Goal: Information Seeking & Learning: Understand process/instructions

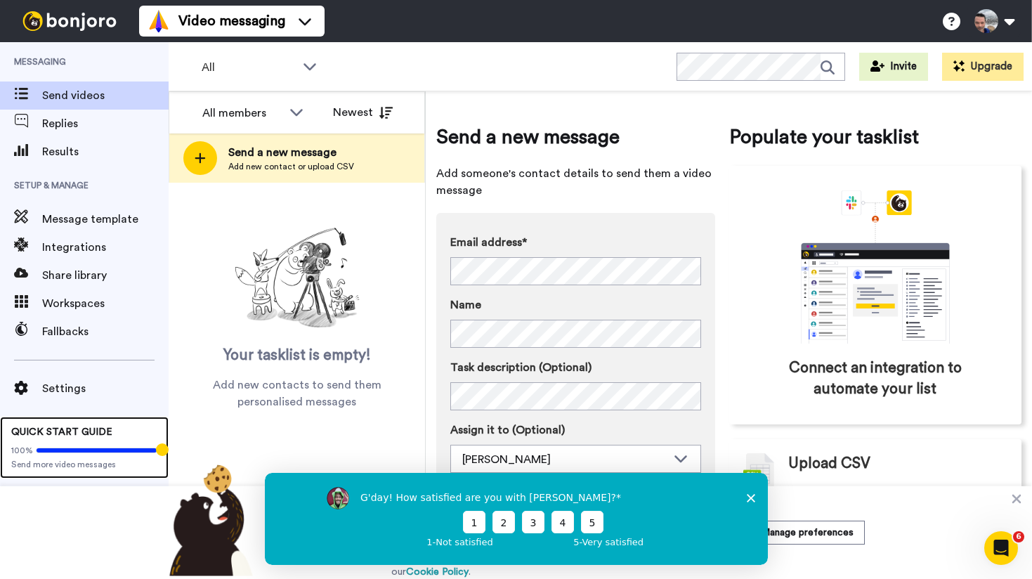
click at [75, 467] on span "Send more video messages" at bounding box center [84, 464] width 146 height 11
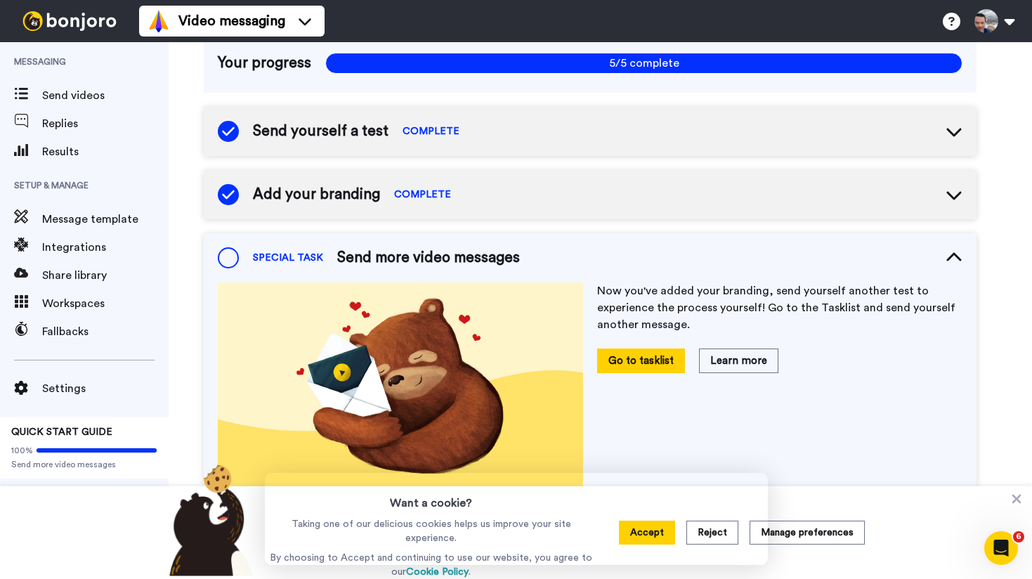
click at [586, 122] on div "Send yourself a test COMPLETE" at bounding box center [590, 131] width 773 height 49
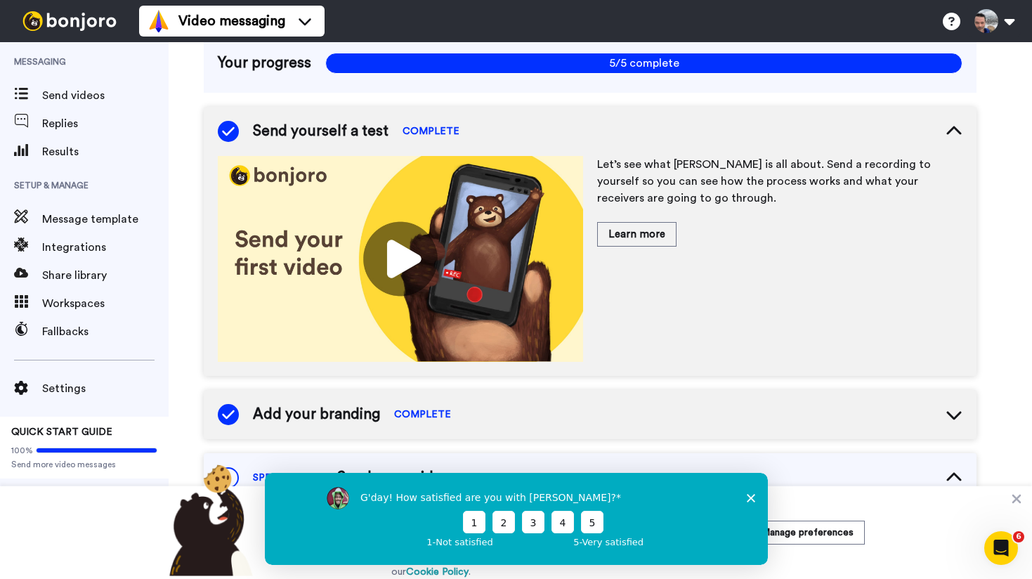
click at [384, 246] on img at bounding box center [400, 259] width 365 height 206
